Goal: Information Seeking & Learning: Learn about a topic

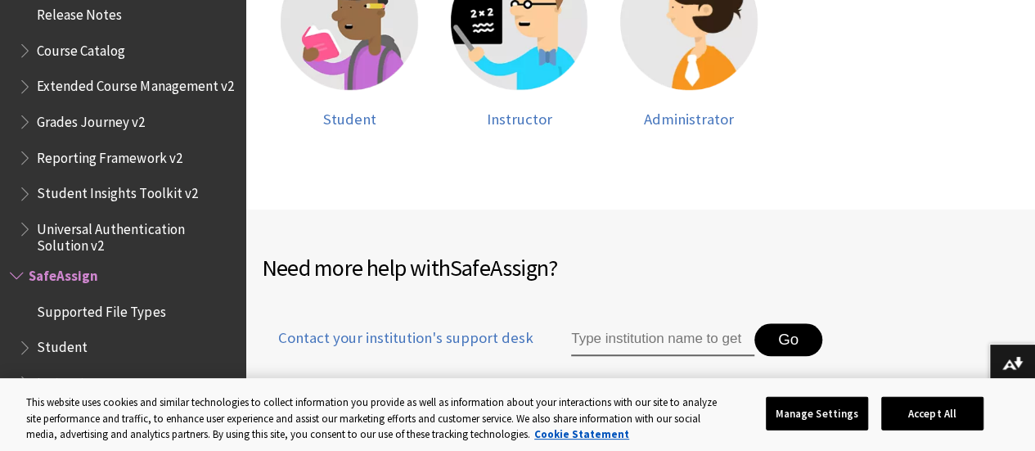
scroll to position [525, 0]
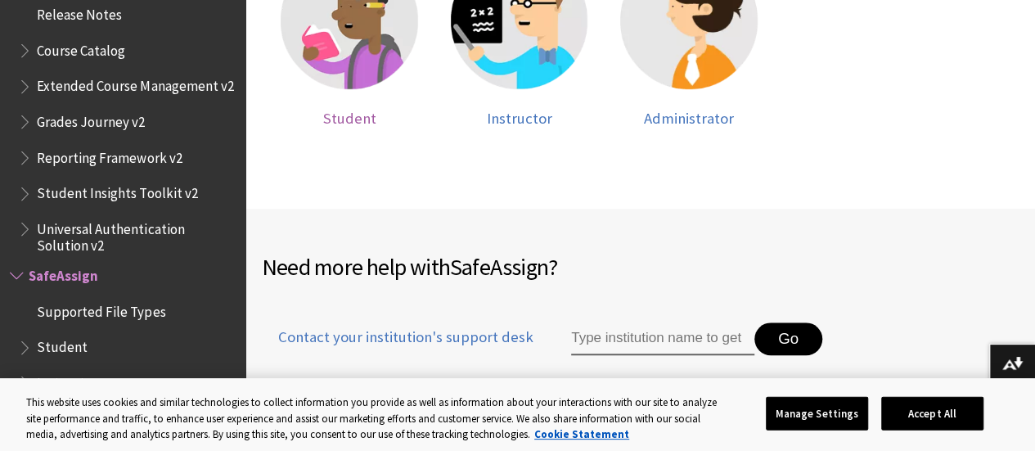
click at [376, 109] on span "Student" at bounding box center [348, 118] width 53 height 19
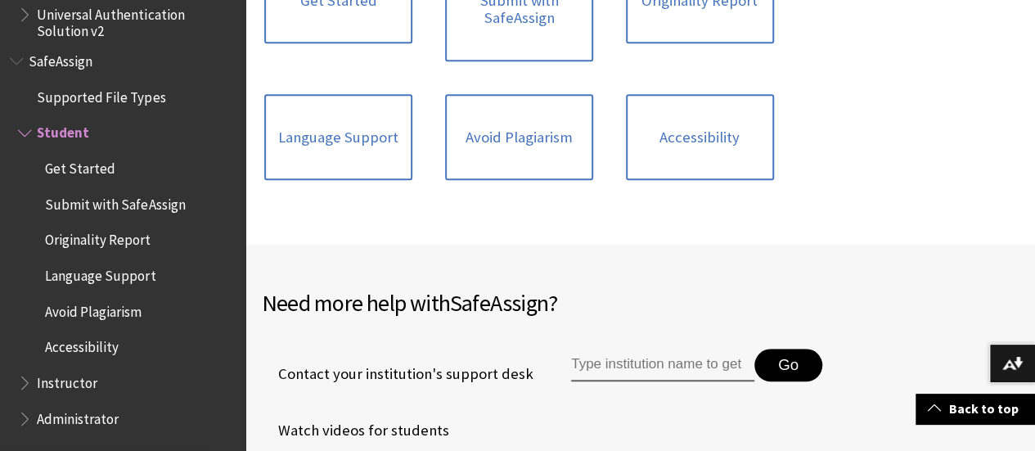
scroll to position [524, 0]
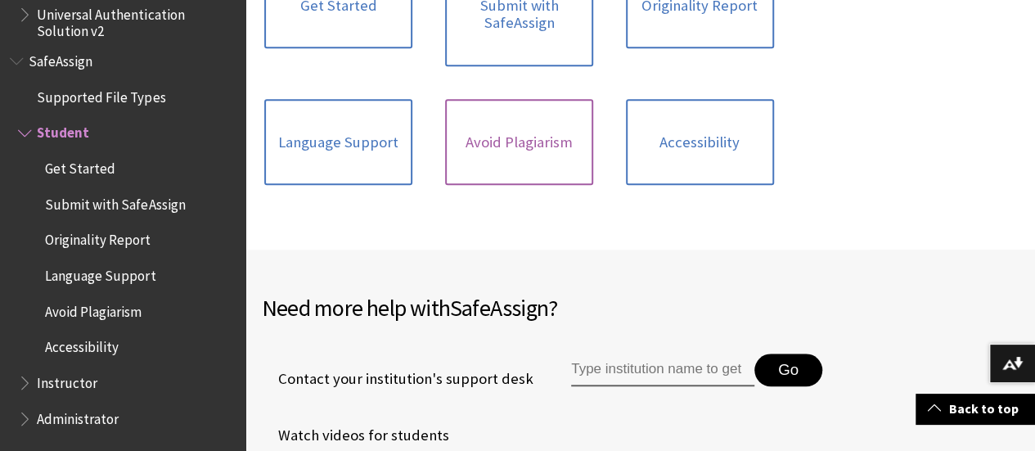
click at [470, 145] on link "Avoid Plagiarism" at bounding box center [519, 142] width 148 height 87
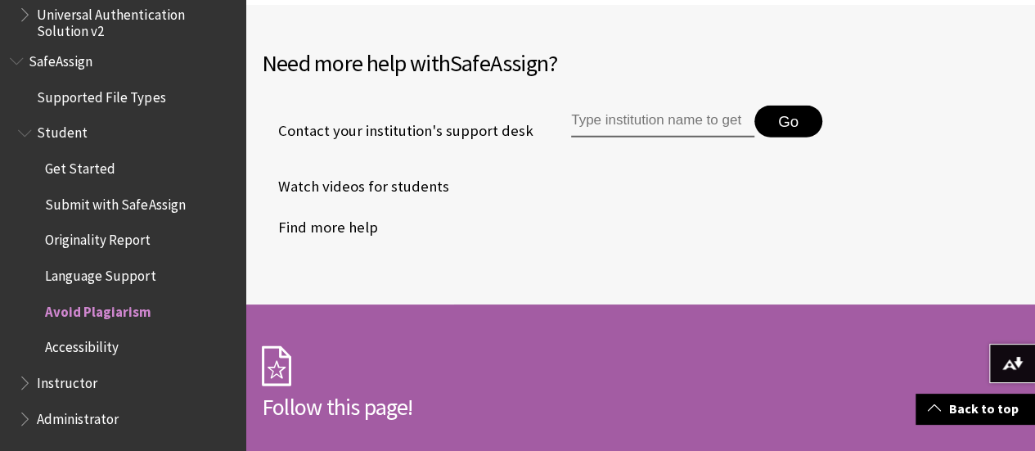
scroll to position [1908, 0]
